Goal: Task Accomplishment & Management: Complete application form

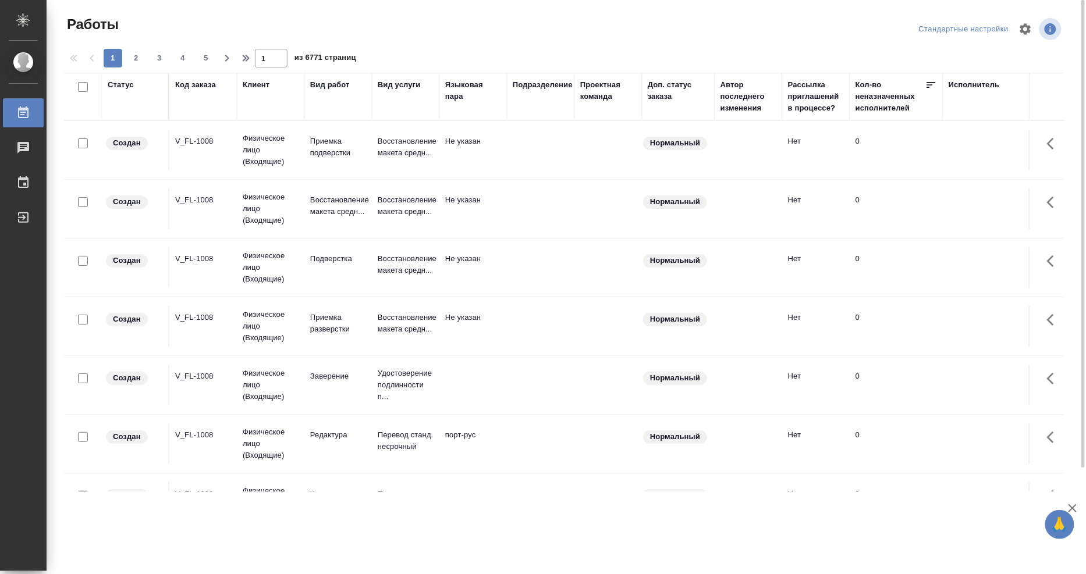
click at [970, 87] on div "Исполнитель" at bounding box center [973, 85] width 51 height 12
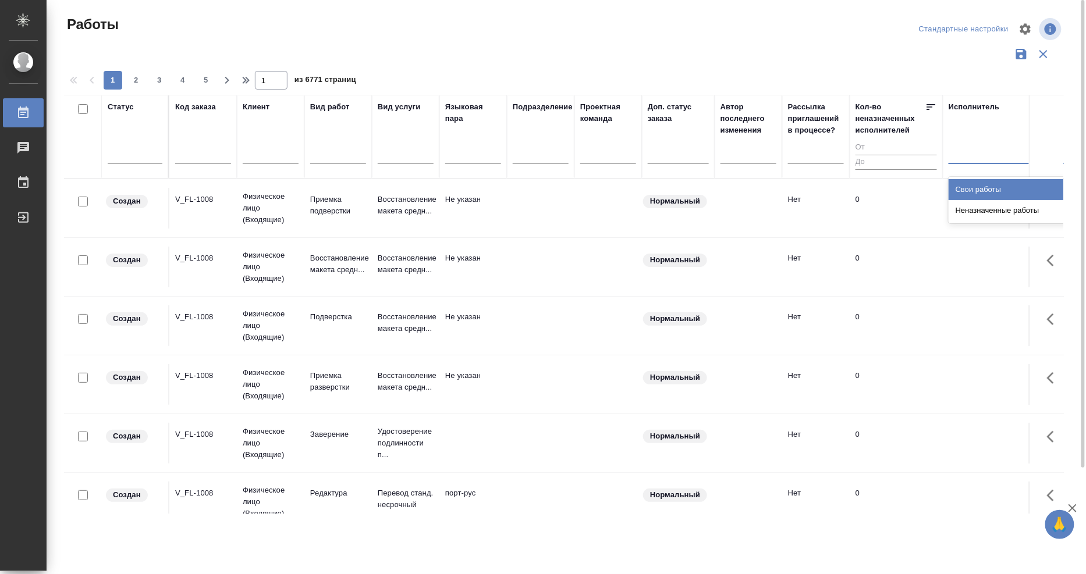
click at [967, 153] on div at bounding box center [1023, 152] width 151 height 17
click at [972, 187] on div "Свои работы" at bounding box center [1035, 189] width 175 height 21
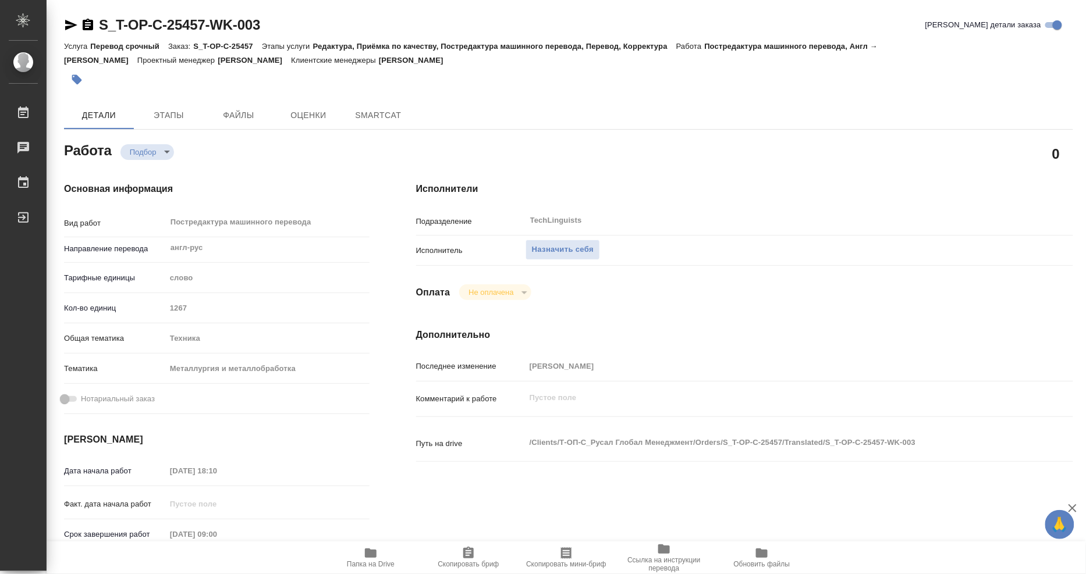
type textarea "x"
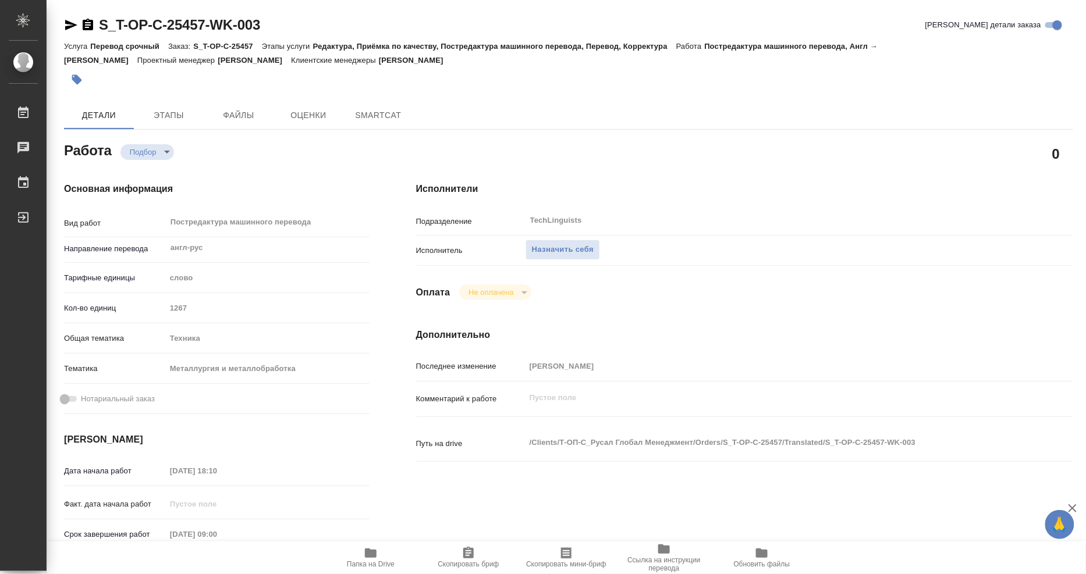
type textarea "x"
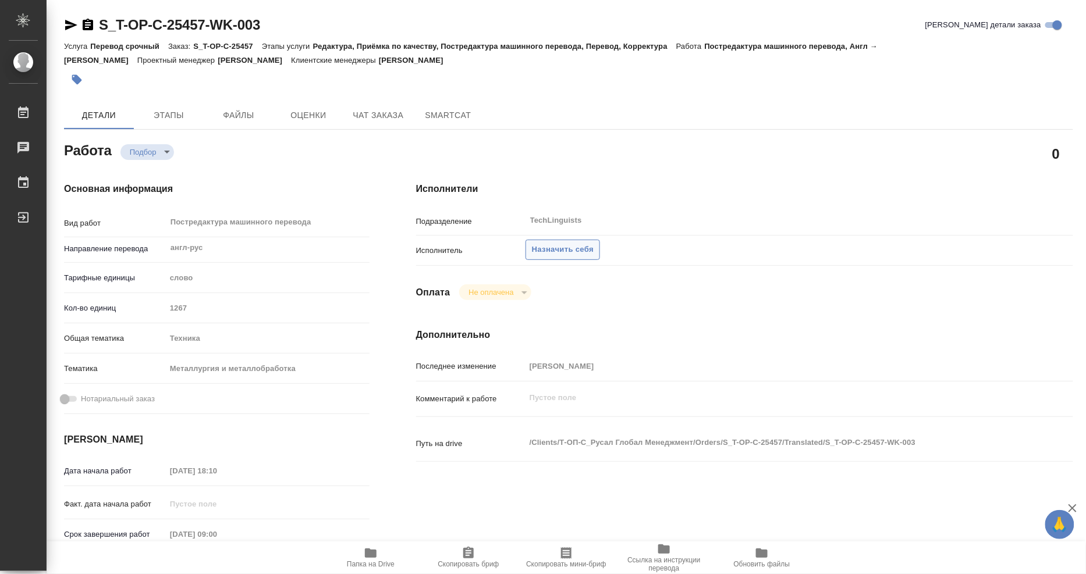
type textarea "x"
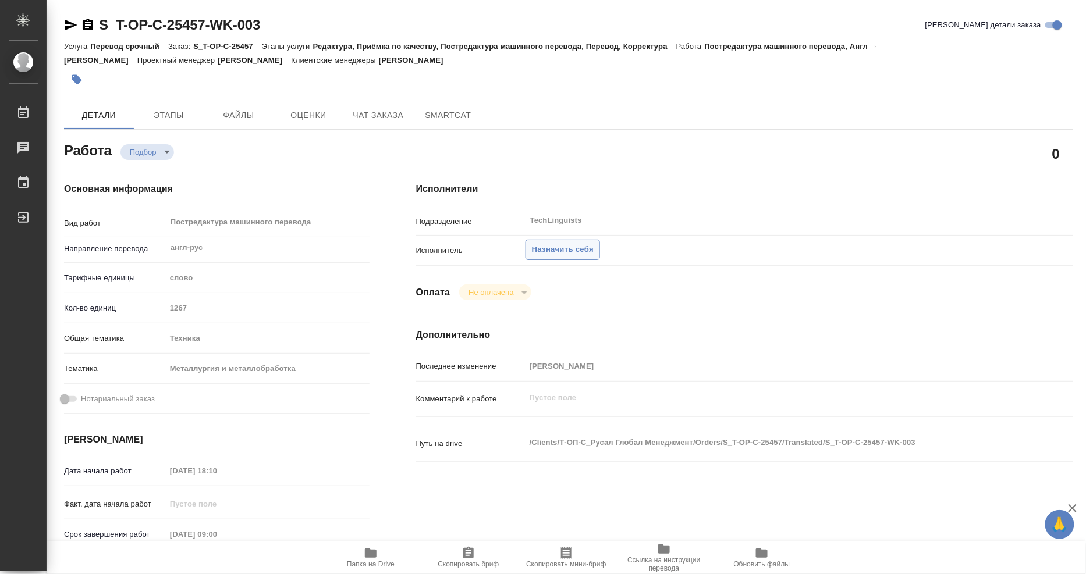
click at [574, 255] on span "Назначить себя" at bounding box center [563, 249] width 62 height 13
type textarea "x"
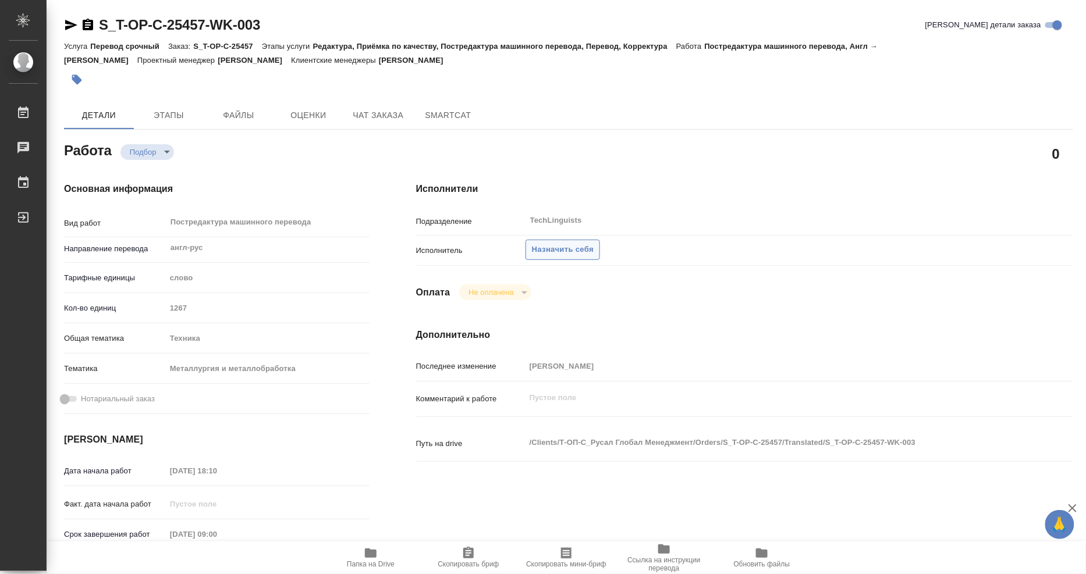
type textarea "x"
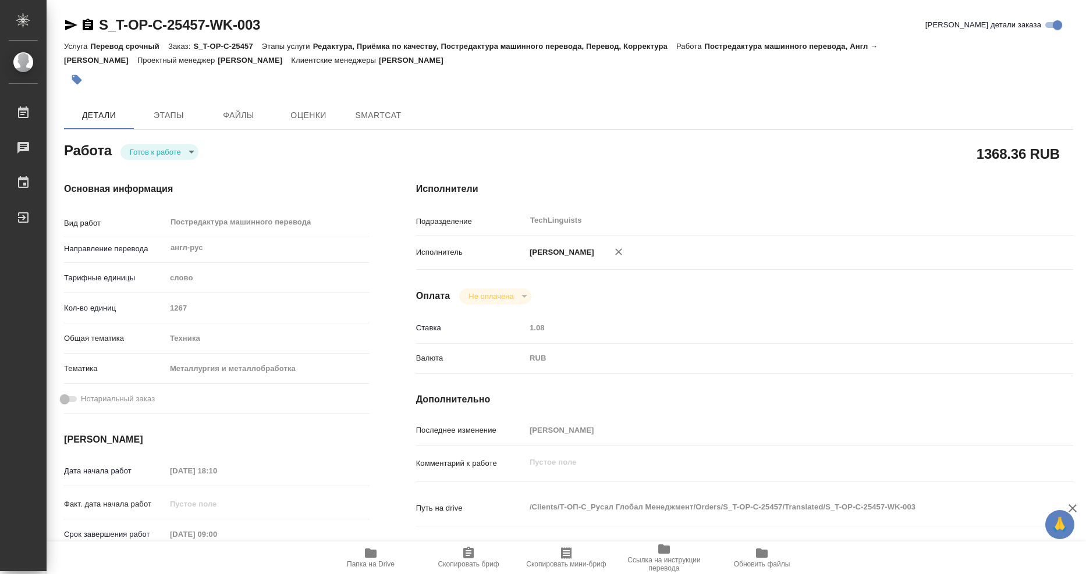
type textarea "x"
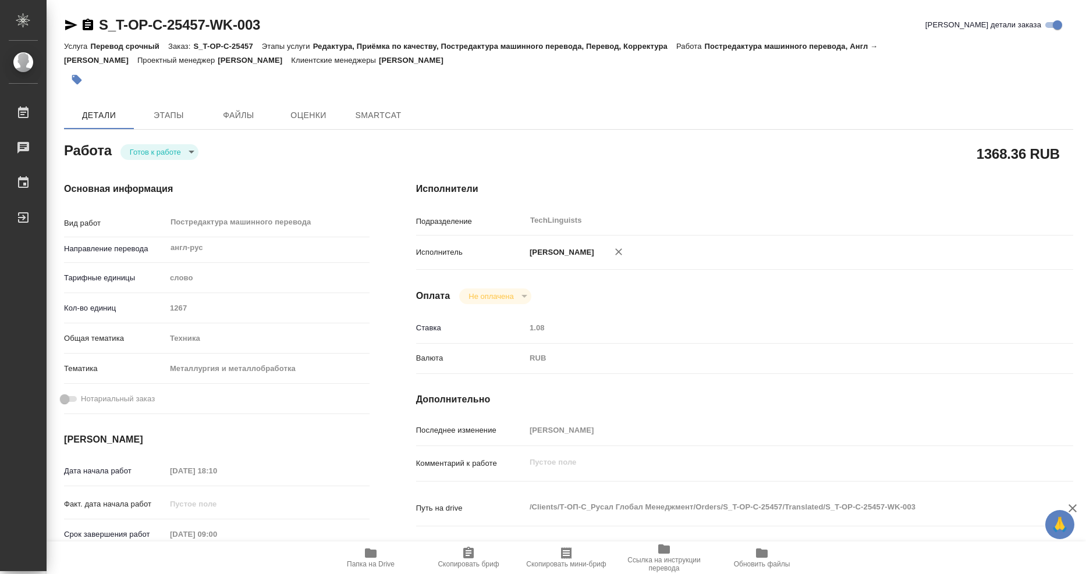
type textarea "x"
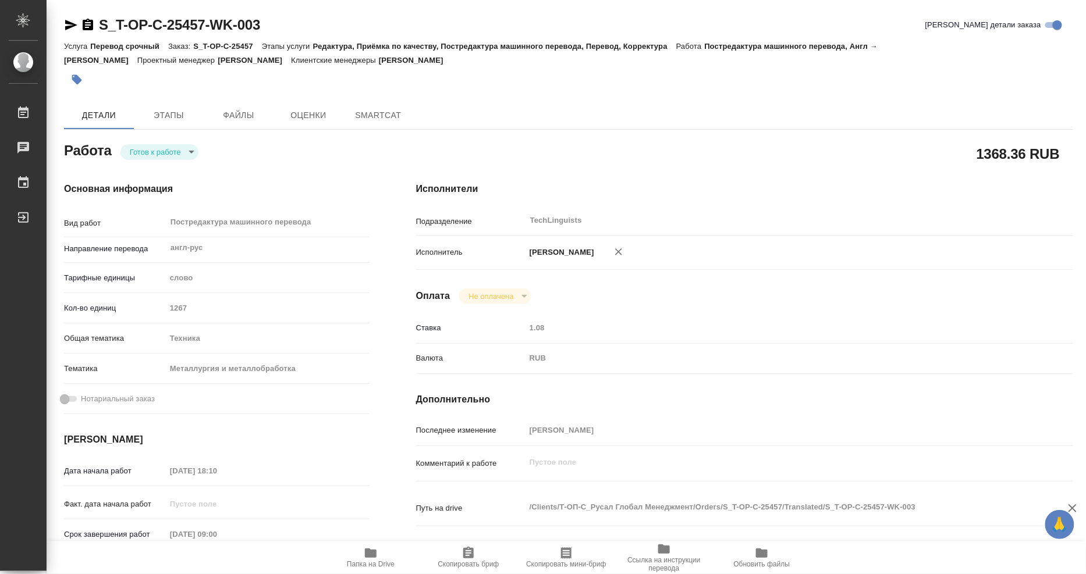
type textarea "x"
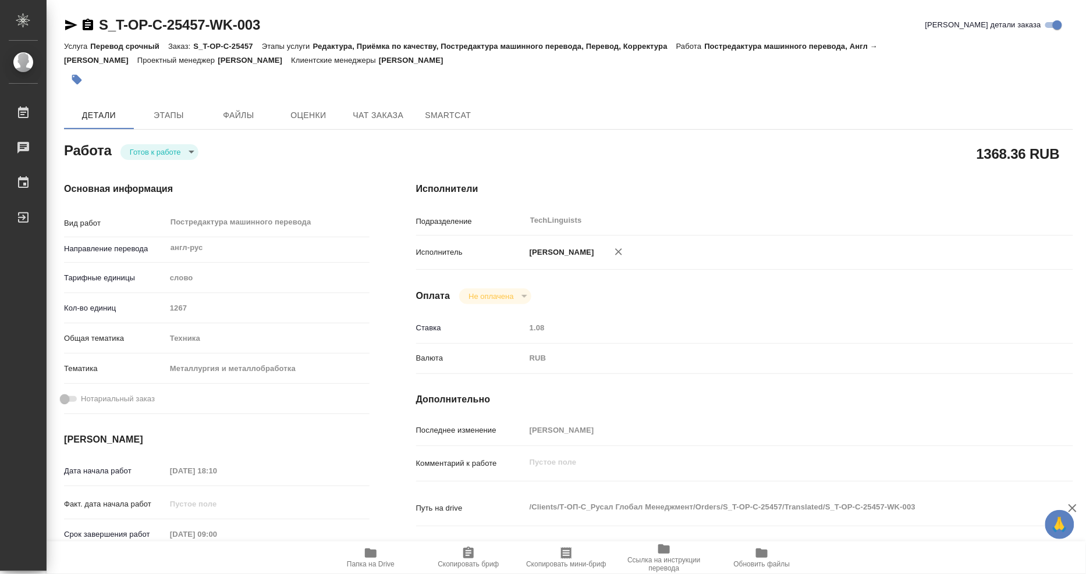
type textarea "x"
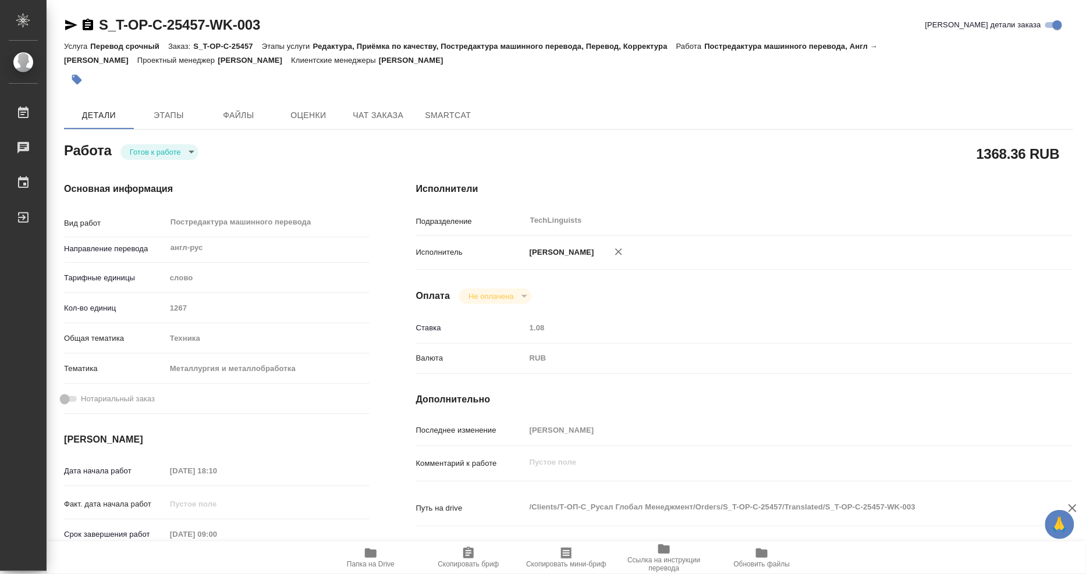
type textarea "x"
